Goal: Transaction & Acquisition: Purchase product/service

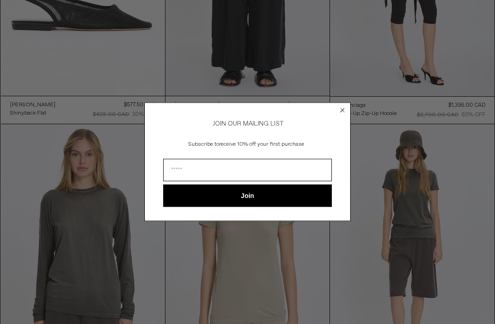
scroll to position [216, 0]
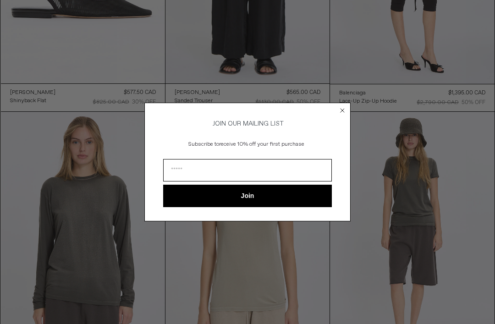
click at [340, 115] on icon "Close dialog" at bounding box center [342, 110] width 9 height 9
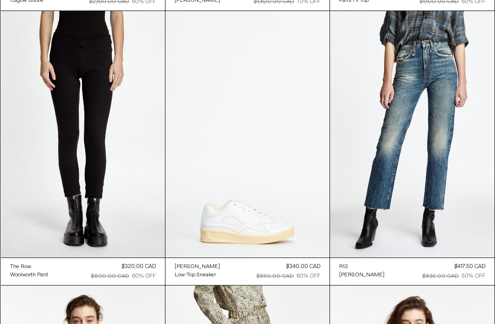
scroll to position [22584, 0]
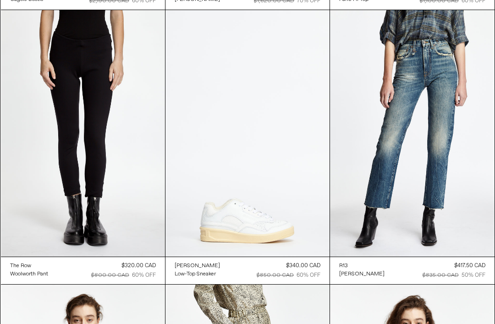
click at [97, 108] on at bounding box center [83, 133] width 164 height 246
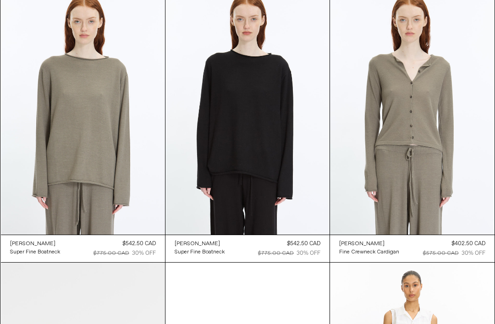
scroll to position [7759, 0]
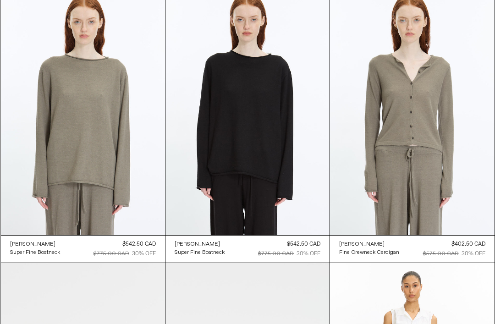
click at [261, 159] on at bounding box center [248, 112] width 164 height 246
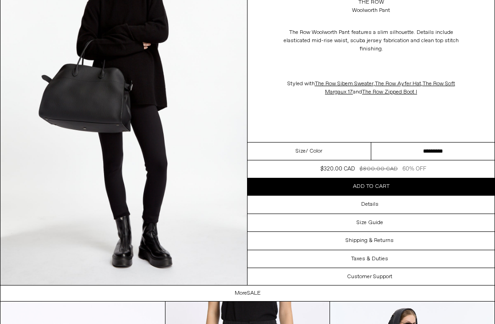
scroll to position [1626, 0]
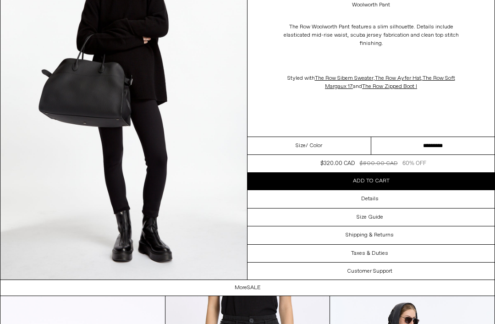
click at [458, 183] on button "Add to cart" at bounding box center [371, 180] width 247 height 17
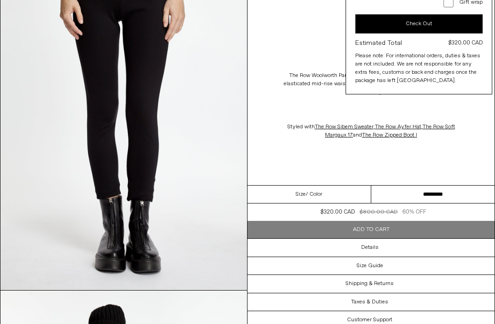
scroll to position [0, 0]
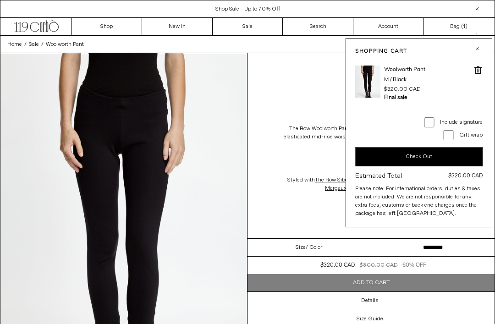
click at [480, 45] on button "button" at bounding box center [477, 48] width 11 height 11
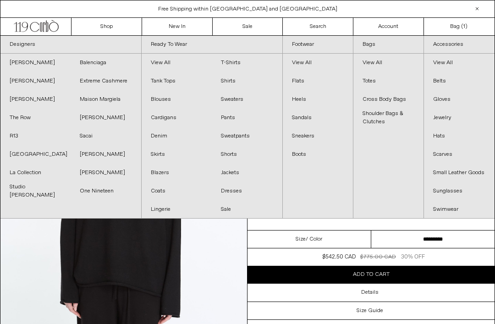
click at [115, 160] on link "[PERSON_NAME]" at bounding box center [106, 154] width 70 height 18
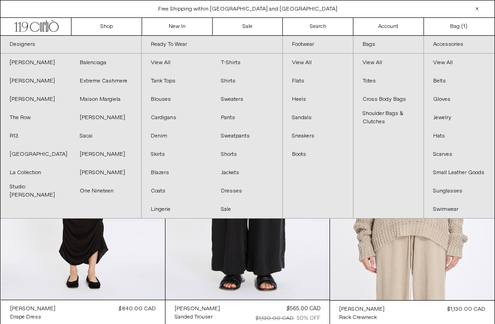
click at [127, 82] on link "Extreme Cashmere" at bounding box center [106, 81] width 70 height 18
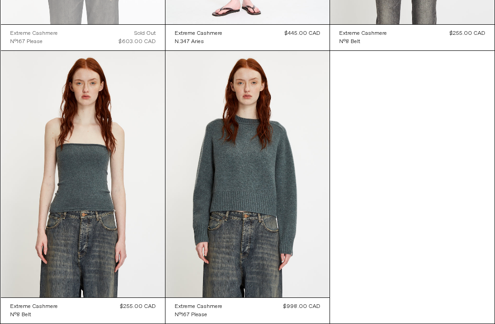
scroll to position [4382, 0]
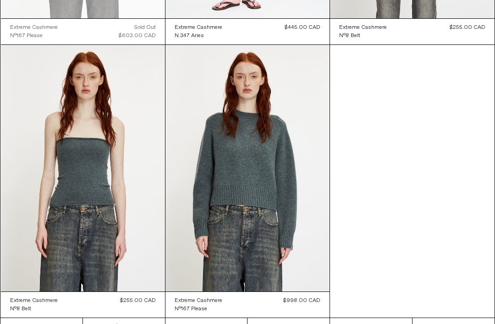
click at [284, 241] on at bounding box center [248, 168] width 164 height 246
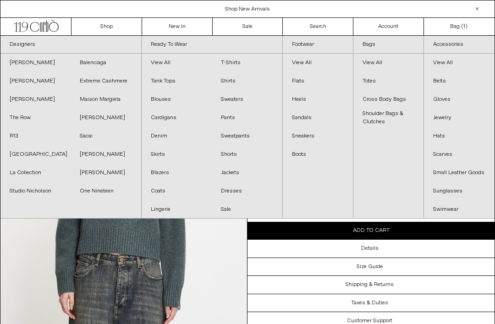
click at [22, 139] on link "R13" at bounding box center [35, 136] width 70 height 18
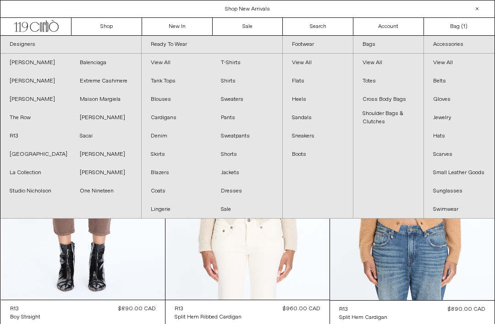
click at [159, 136] on link "Denim" at bounding box center [177, 136] width 70 height 18
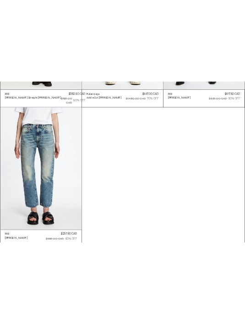
scroll to position [2687, 0]
